Goal: Task Accomplishment & Management: Manage account settings

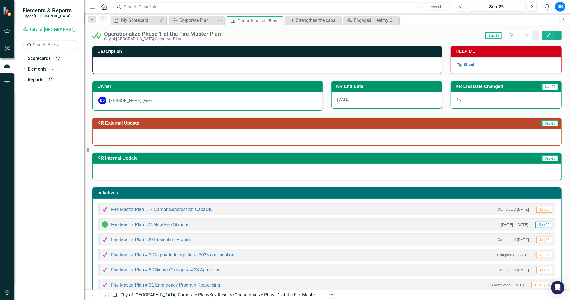
click at [547, 34] on icon "Edit" at bounding box center [547, 35] width 5 height 4
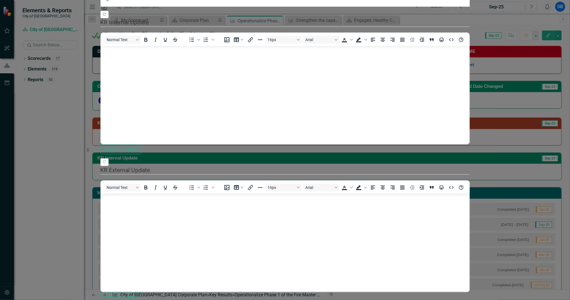
click at [107, 16] on icon "Copy Forward" at bounding box center [104, 14] width 4 height 3
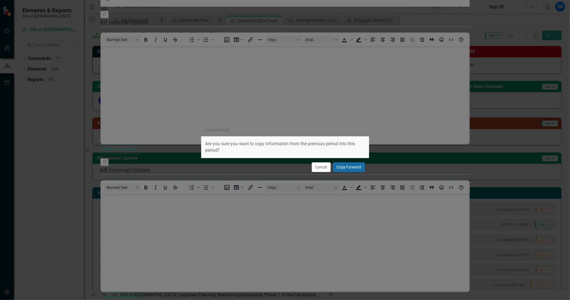
click at [345, 168] on button "Copy Forward" at bounding box center [349, 167] width 32 height 10
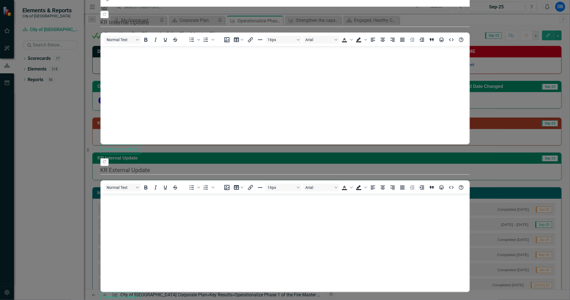
click at [107, 164] on icon "Copy Forward" at bounding box center [104, 161] width 4 height 3
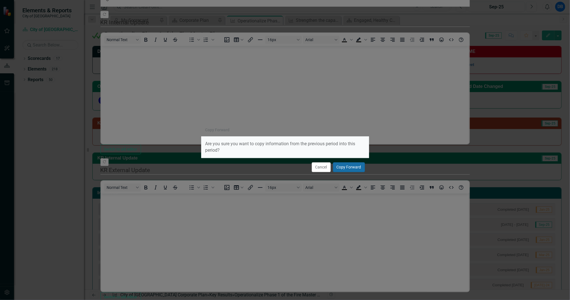
click at [341, 171] on button "Copy Forward" at bounding box center [349, 167] width 32 height 10
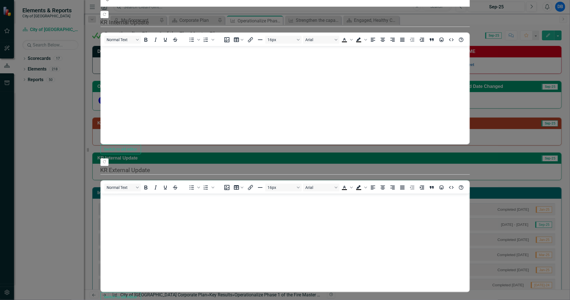
click at [123, 204] on body "Rich Text Area. Press ALT-0 for help." at bounding box center [285, 236] width 368 height 84
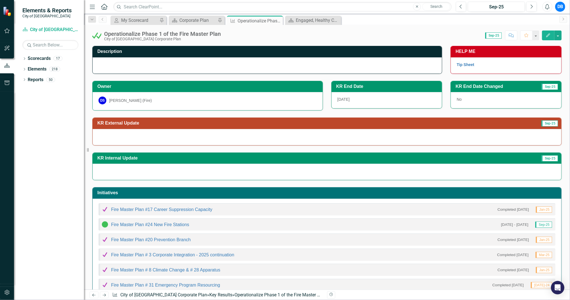
scroll to position [60, 0]
click at [545, 33] on button "Edit" at bounding box center [548, 35] width 12 height 10
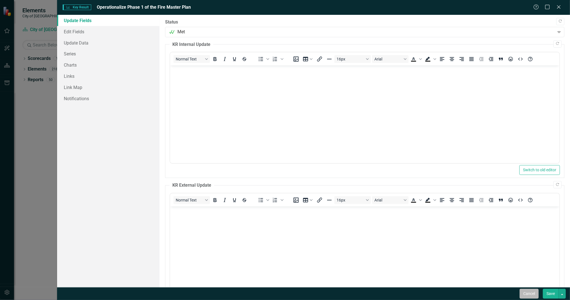
click at [529, 291] on button "Cancel" at bounding box center [528, 294] width 19 height 10
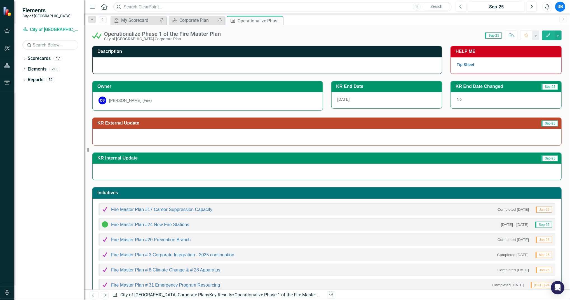
click at [92, 8] on icon "Menu" at bounding box center [92, 7] width 7 height 6
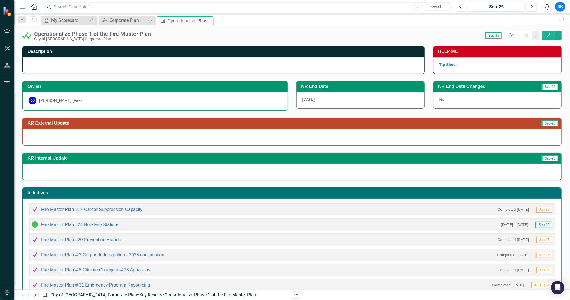
click at [29, 36] on img at bounding box center [26, 35] width 9 height 9
click at [547, 28] on div "Operationalize Phase 1 of the Fire Master Plan City of Maple Ridge Corporate Pl…" at bounding box center [292, 33] width 556 height 17
click at [547, 33] on button "Edit" at bounding box center [548, 35] width 12 height 10
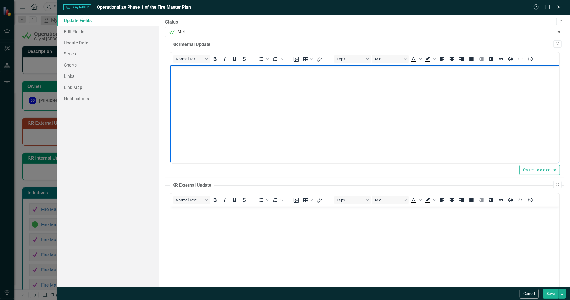
click at [210, 75] on body "Rich Text Area. Press ALT-0 for help." at bounding box center [364, 107] width 389 height 84
click at [190, 223] on body "Rich Text Area. Press ALT-0 for help." at bounding box center [364, 248] width 389 height 84
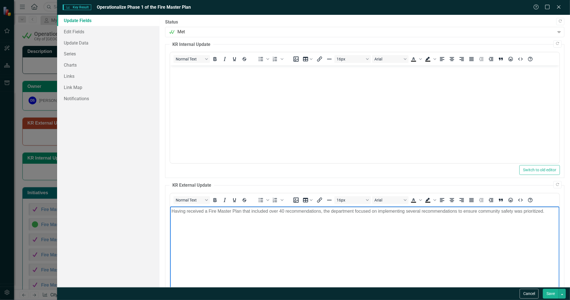
click at [546, 212] on p "Having received a Fire Master Plan that included over 40 recommendations, the d…" at bounding box center [364, 211] width 386 height 7
click at [247, 219] on p "Having received a Fire Master Plan that included over 40 recommendations, the d…" at bounding box center [364, 214] width 386 height 13
click at [307, 218] on p "Having received a Fire Master Plan that included over 40 recommendations, the d…" at bounding box center [364, 214] width 386 height 13
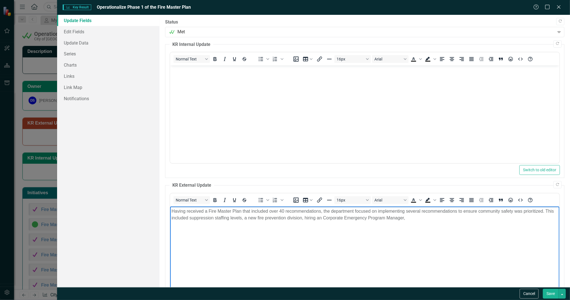
click at [323, 216] on p "Having received a Fire Master Plan that included over 40 recommendations, the d…" at bounding box center [364, 214] width 386 height 13
click at [404, 218] on p "Having received a Fire Master Plan that included over 40 recommendations, the d…" at bounding box center [364, 214] width 386 height 13
click at [545, 210] on p "Having received a Fire Master Plan that included over 40 recommendations, the d…" at bounding box center [364, 218] width 386 height 20
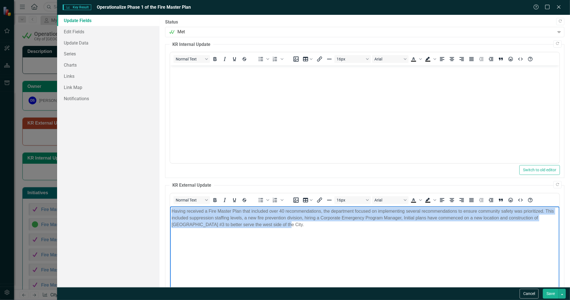
drag, startPoint x: 269, startPoint y: 224, endPoint x: 163, endPoint y: 210, distance: 107.1
click at [170, 210] on html "Having received a Fire Master Plan that included over 40 recommendations, the d…" at bounding box center [364, 248] width 389 height 84
copy p "Having received a Fire Master Plan that included over 40 recommendations, the d…"
click at [275, 226] on p "Having received a Fire Master Plan that included over 40 recommendations, the d…" at bounding box center [364, 218] width 386 height 20
drag, startPoint x: 275, startPoint y: 226, endPoint x: 172, endPoint y: 212, distance: 104.1
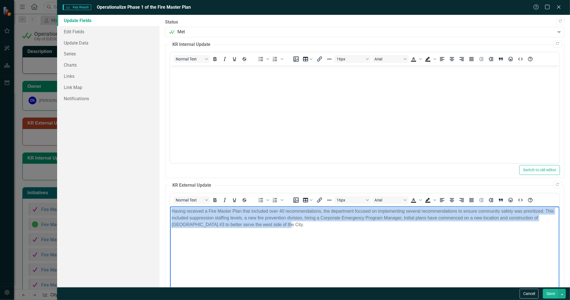
click at [172, 212] on p "Having received a Fire Master Plan that included over 40 recommendations, the d…" at bounding box center [364, 218] width 386 height 20
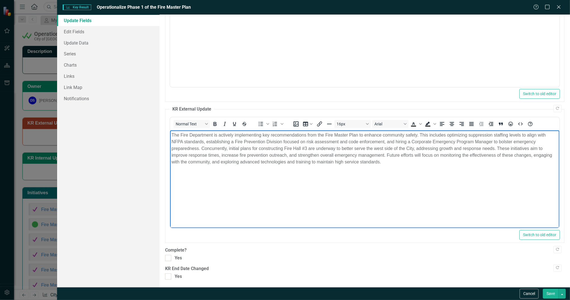
scroll to position [77, 0]
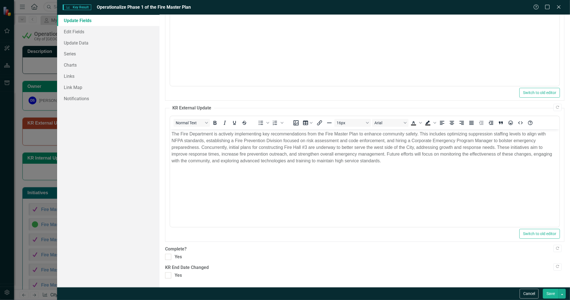
click at [547, 296] on button "Save" at bounding box center [550, 294] width 16 height 10
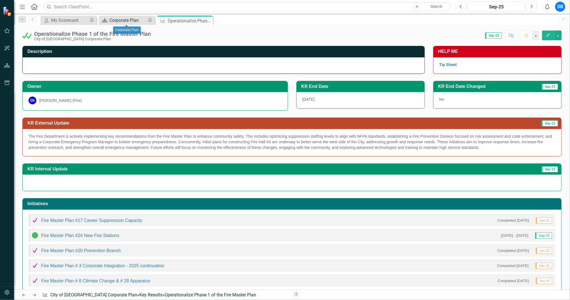
click at [115, 22] on div "Corporate Plan" at bounding box center [127, 20] width 37 height 7
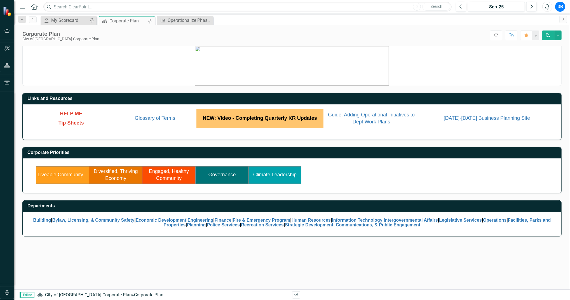
click at [174, 177] on link "Engaged, Healthy Community" at bounding box center [169, 174] width 40 height 13
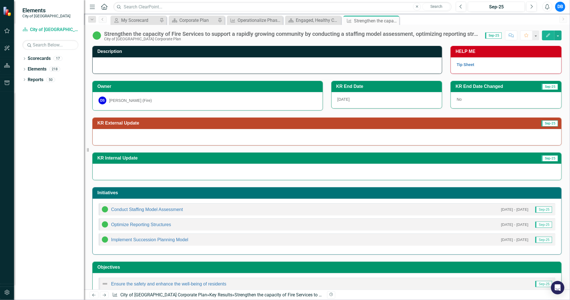
scroll to position [15, 0]
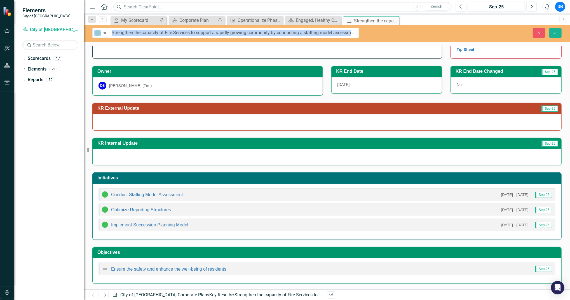
drag, startPoint x: 105, startPoint y: 33, endPoint x: 153, endPoint y: 34, distance: 47.3
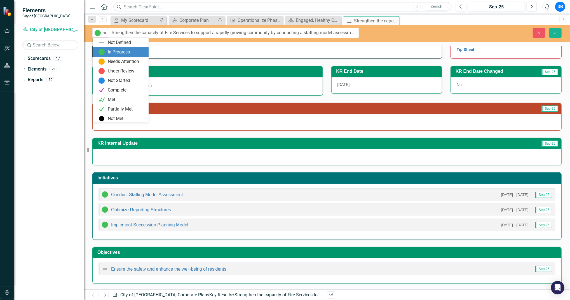
click at [104, 34] on icon "Expand" at bounding box center [105, 33] width 6 height 4
click at [106, 49] on div "In Progress" at bounding box center [121, 50] width 47 height 7
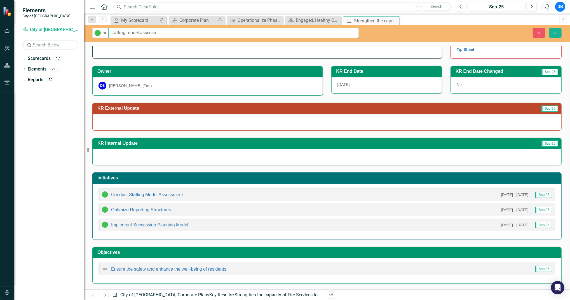
scroll to position [0, 253]
drag, startPoint x: 112, startPoint y: 32, endPoint x: 386, endPoint y: 35, distance: 274.3
click at [386, 35] on div "In Progress Expand Strengthen the capacity of Fire Services to support a rapidl…" at bounding box center [327, 33] width 486 height 10
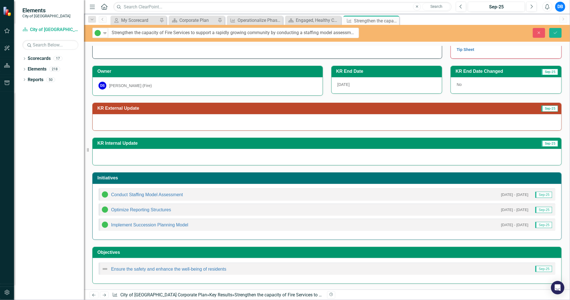
click at [186, 195] on div "Conduct Staffing Model Assessment [DATE] - [DATE] Sep-25" at bounding box center [326, 194] width 457 height 12
click at [185, 194] on div "Conduct Staffing Model Assessment [DATE] - [DATE] Sep-25" at bounding box center [326, 194] width 457 height 12
click at [112, 195] on link "Conduct Staffing Model Assessment" at bounding box center [147, 194] width 72 height 5
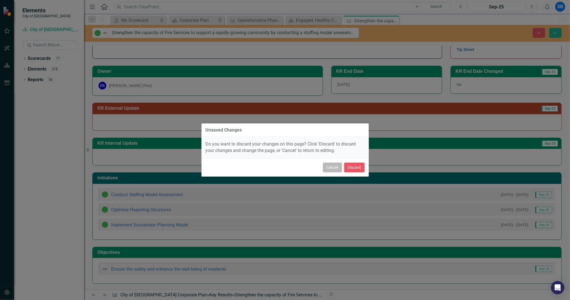
click at [331, 168] on button "Cancel" at bounding box center [332, 167] width 19 height 10
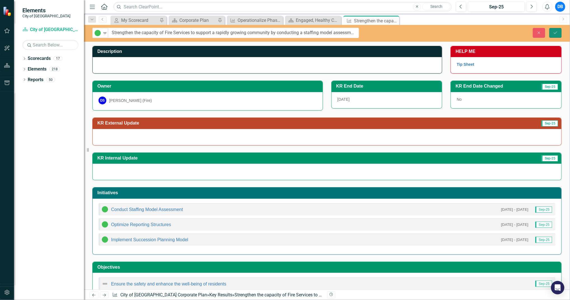
click at [554, 31] on icon "Save" at bounding box center [555, 33] width 5 height 4
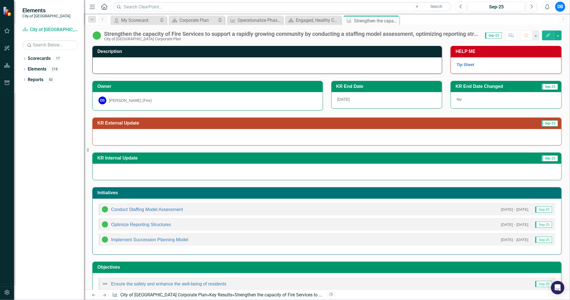
click at [546, 35] on icon "Edit" at bounding box center [547, 35] width 5 height 4
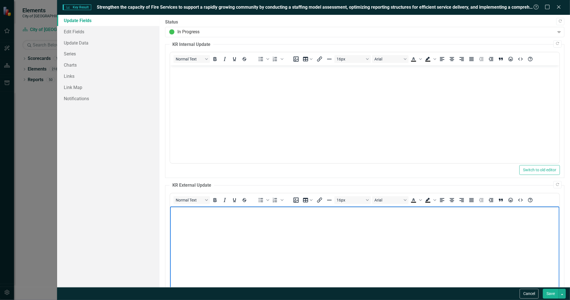
click at [188, 214] on p "Rich Text Area. Press ALT-0 for help." at bounding box center [364, 211] width 386 height 7
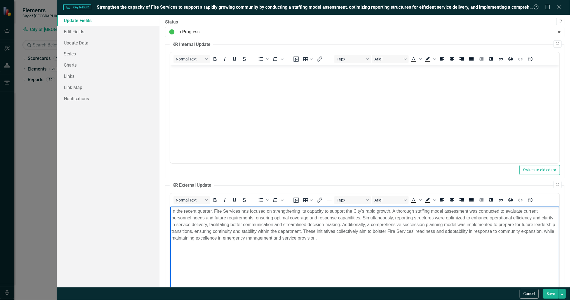
click at [212, 210] on p "In the recent quarter, Fire Services has focused on strengthening its capacity …" at bounding box center [364, 225] width 386 height 34
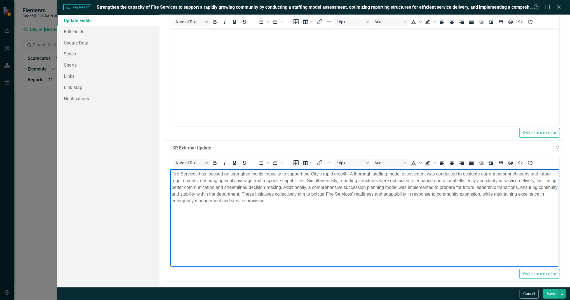
click at [547, 292] on button "Save" at bounding box center [550, 294] width 16 height 10
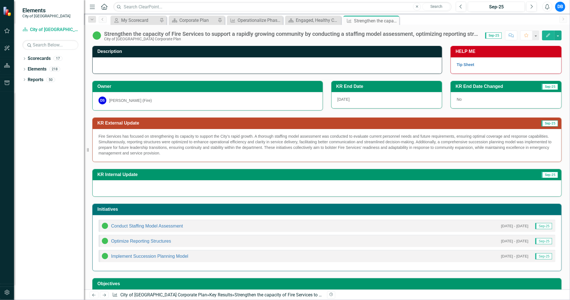
click at [546, 36] on icon "button" at bounding box center [548, 35] width 4 height 4
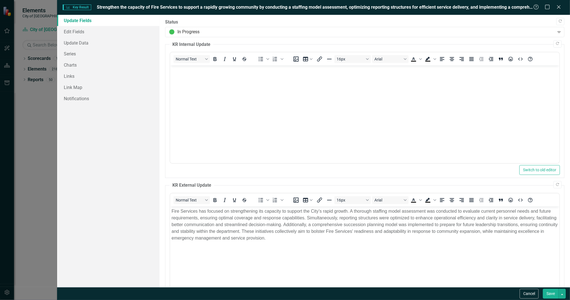
scroll to position [0, 0]
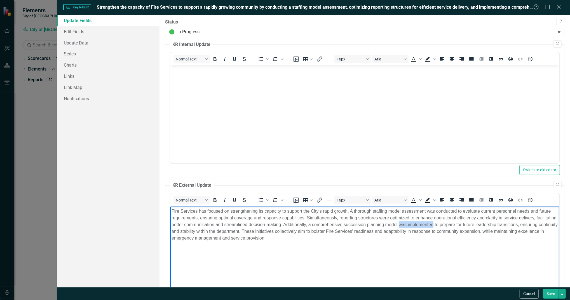
drag, startPoint x: 421, startPoint y: 225, endPoint x: 453, endPoint y: 225, distance: 32.4
click at [453, 225] on p "Fire Services has focused on strengthening its capacity to support the City’s r…" at bounding box center [364, 225] width 386 height 34
click at [549, 297] on button "Save" at bounding box center [550, 294] width 16 height 10
